Goal: Task Accomplishment & Management: Manage account settings

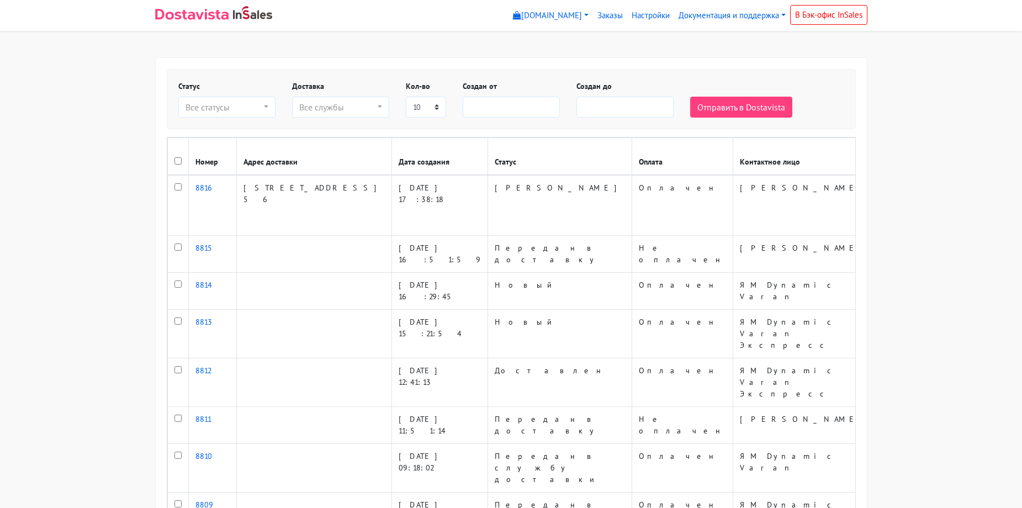
select select
click at [545, 20] on link "[DOMAIN_NAME]" at bounding box center [551, 16] width 84 height 22
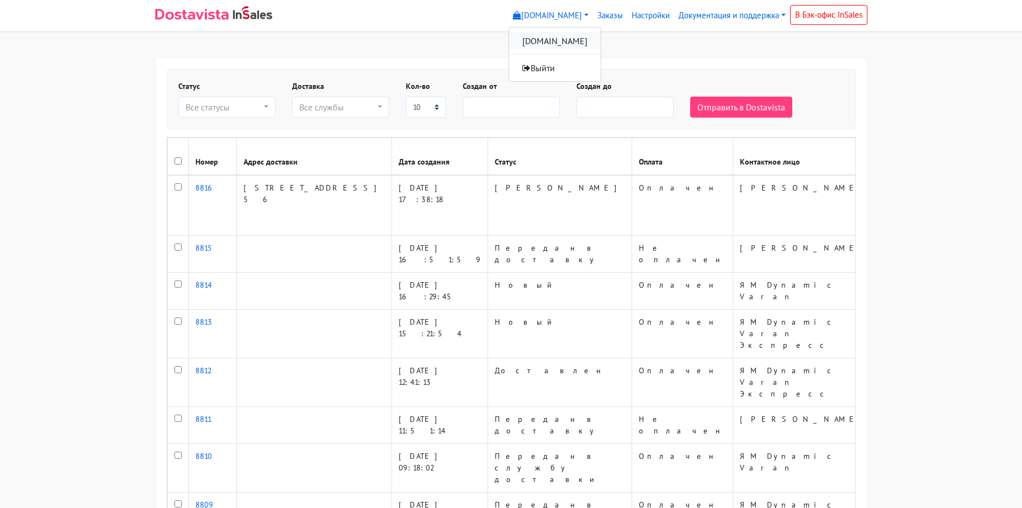
click at [537, 49] on link "[DOMAIN_NAME]" at bounding box center [555, 41] width 92 height 18
select select
click at [617, 13] on link "Заказы" at bounding box center [610, 16] width 34 height 22
select select
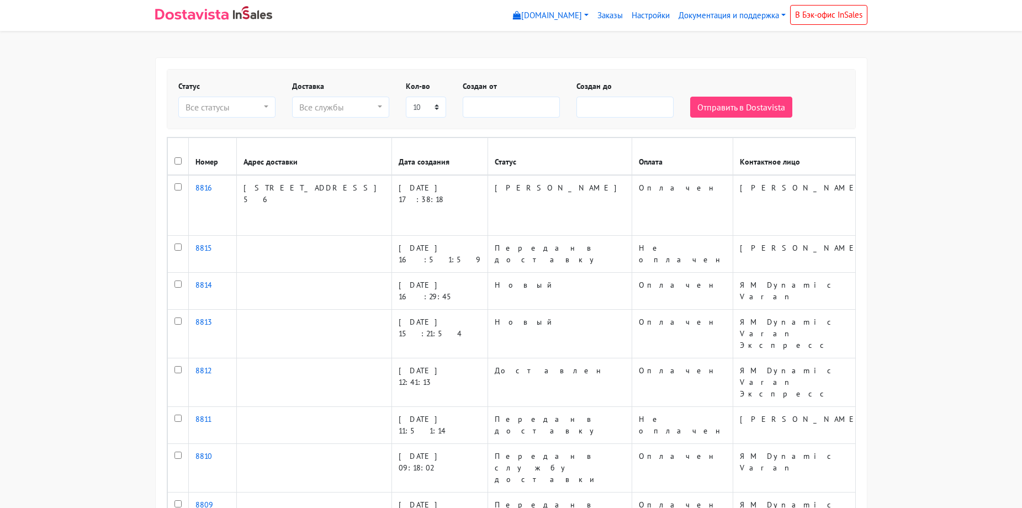
select select
click at [918, 128] on body "myshop-cdx714.myinsales.ru myshop-cdx714.myinsales.ru Выйти Заказы Настройки" at bounding box center [511, 340] width 1022 height 681
click at [118, 226] on body "myshop-cdx714.myinsales.ru myshop-cdx714.myinsales.ru Выйти Заказы Настройки" at bounding box center [511, 340] width 1022 height 681
